Goal: Navigation & Orientation: Understand site structure

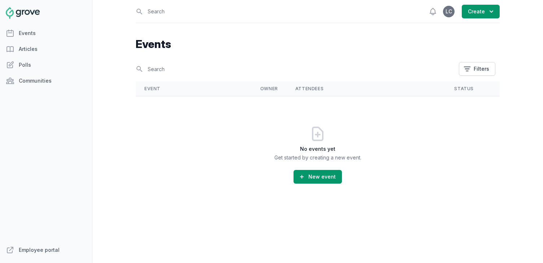
click at [187, 121] on div "No events yet Get started by creating a new event. New event" at bounding box center [318, 154] width 364 height 116
click at [49, 40] on link "Events" at bounding box center [46, 33] width 92 height 14
click at [47, 31] on link "Events" at bounding box center [46, 33] width 92 height 14
click at [43, 43] on link "Articles" at bounding box center [46, 49] width 92 height 14
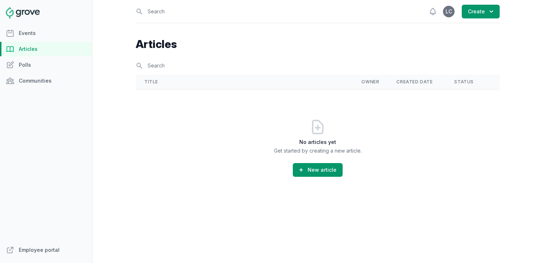
click at [33, 15] on img at bounding box center [23, 13] width 34 height 12
click at [27, 12] on img at bounding box center [23, 13] width 34 height 12
click at [9, 14] on img at bounding box center [23, 13] width 34 height 12
click at [25, 73] on div "Events Articles Polls Communities" at bounding box center [46, 134] width 92 height 217
click at [21, 66] on link "Polls" at bounding box center [46, 65] width 92 height 14
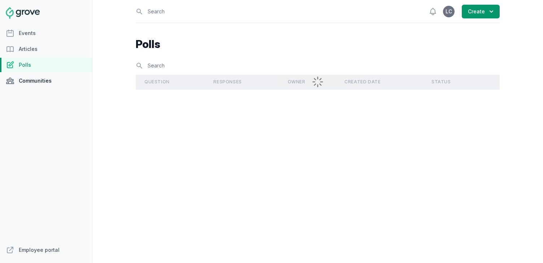
click at [19, 83] on link "Communities" at bounding box center [46, 81] width 92 height 14
